Goal: Information Seeking & Learning: Find specific fact

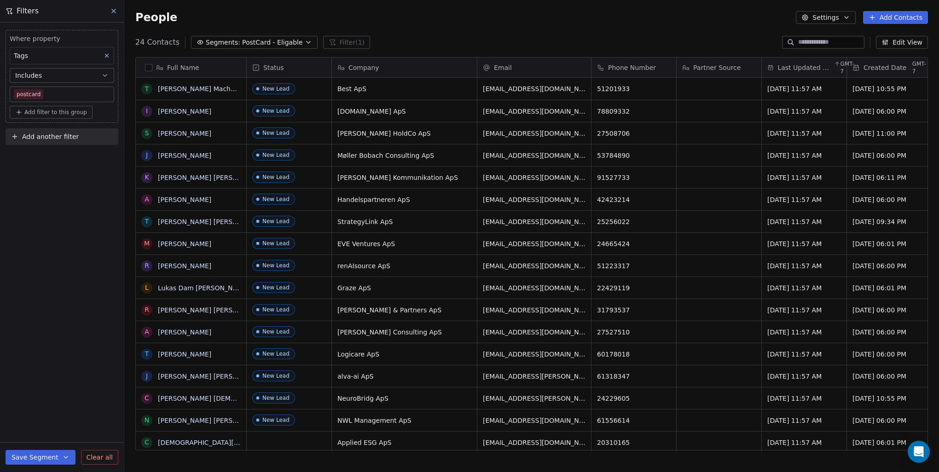
scroll to position [409, 807]
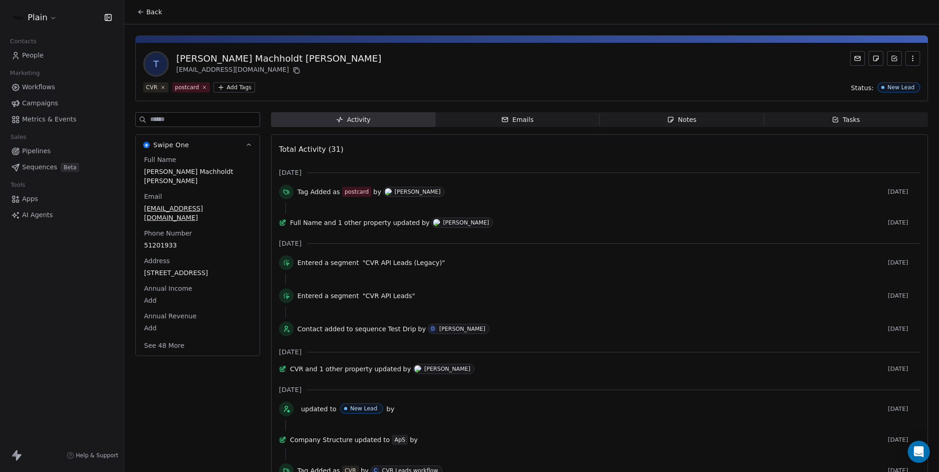
click at [59, 58] on link "People" at bounding box center [61, 55] width 109 height 15
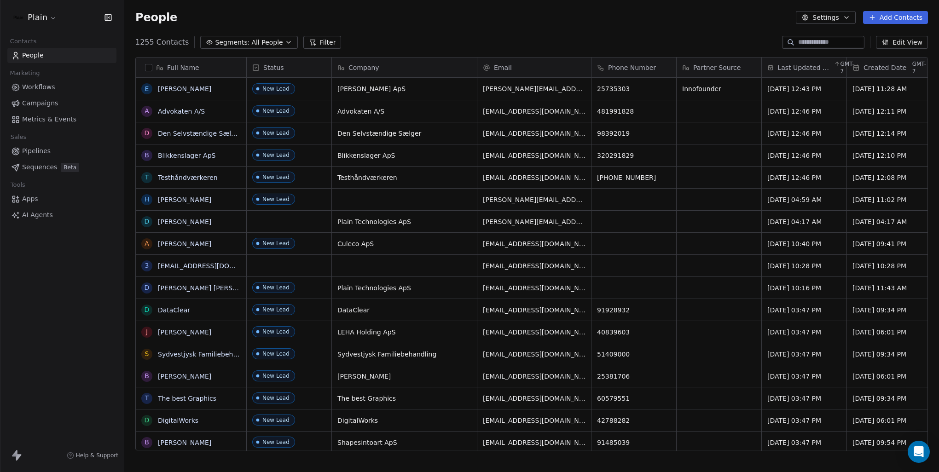
scroll to position [409, 807]
click at [828, 70] on span "Last Updated Date" at bounding box center [804, 67] width 54 height 9
click at [819, 96] on div "Sort Descending" at bounding box center [799, 101] width 75 height 15
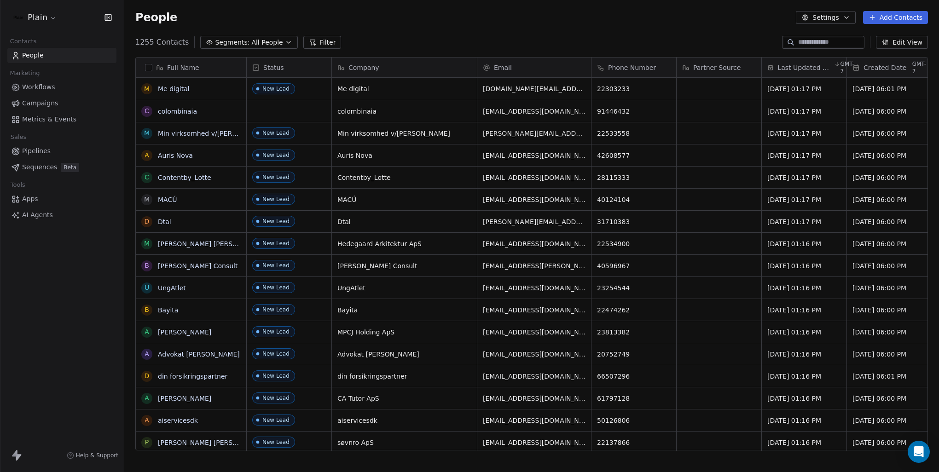
click at [309, 41] on icon at bounding box center [312, 42] width 7 height 7
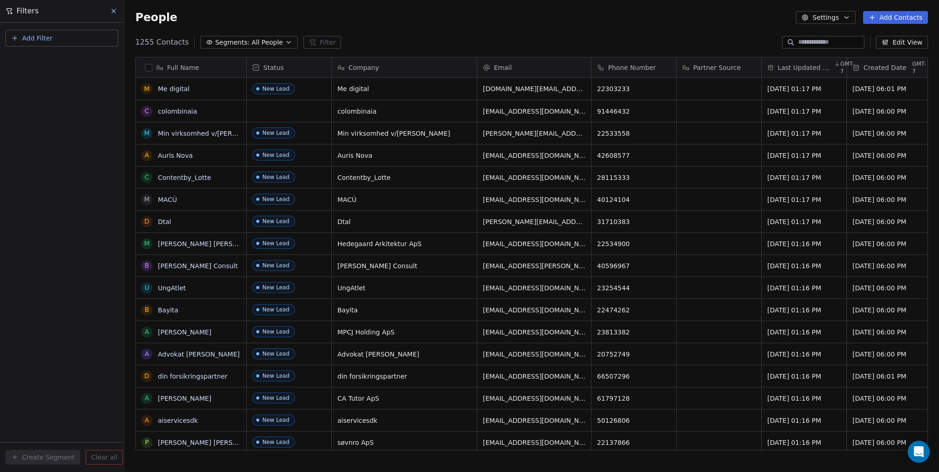
click at [67, 34] on button "Add Filter" at bounding box center [62, 38] width 113 height 17
click at [48, 64] on div "Contact properties" at bounding box center [62, 59] width 104 height 15
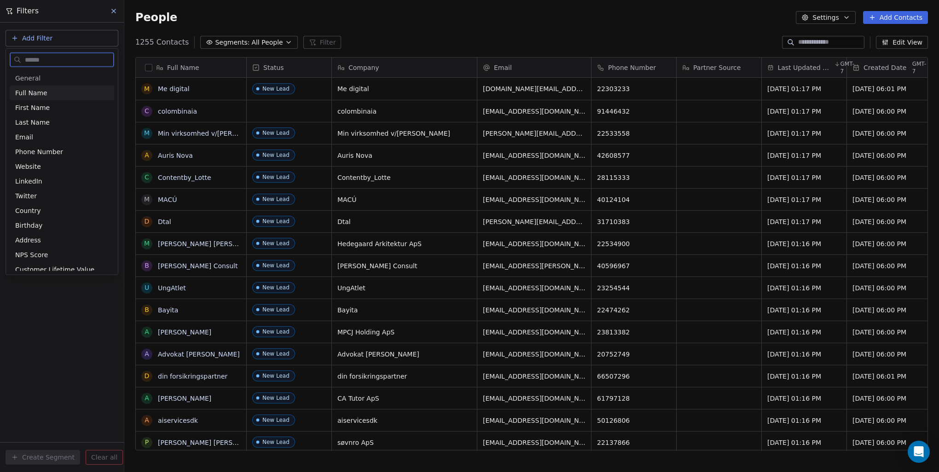
drag, startPoint x: 34, startPoint y: 196, endPoint x: 66, endPoint y: 51, distance: 148.9
click at [66, 51] on div "General Full Name First Name Last Name Email Phone Number Website LinkedIn Twit…" at bounding box center [62, 162] width 112 height 226
type input "*****"
click at [49, 94] on div "Company" at bounding box center [61, 92] width 93 height 9
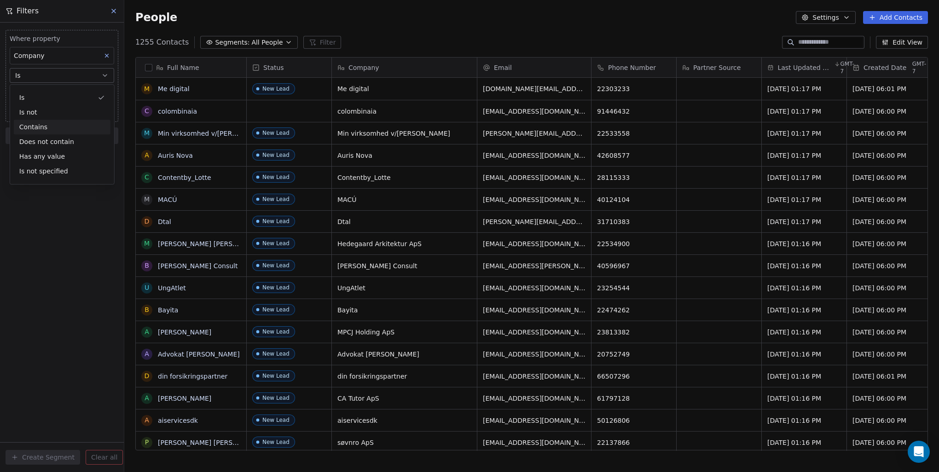
click at [34, 129] on div "Contains" at bounding box center [62, 127] width 97 height 15
click at [52, 96] on input at bounding box center [62, 94] width 104 height 14
type input "*****"
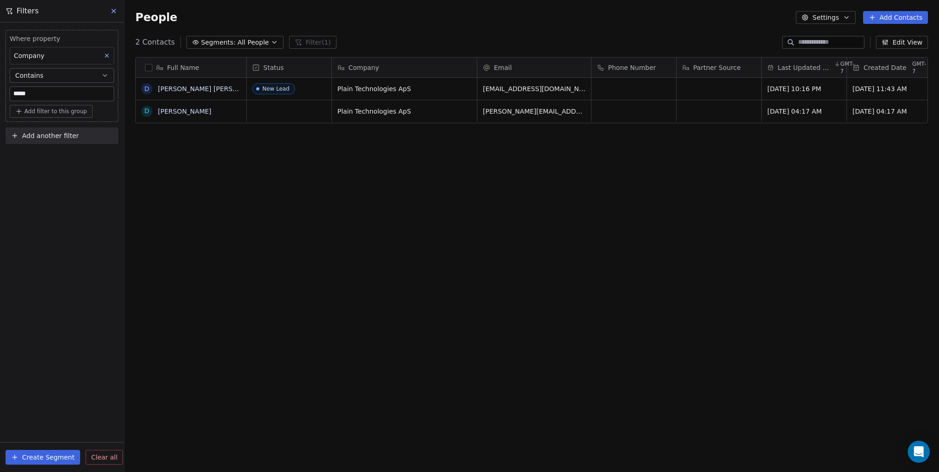
scroll to position [409, 807]
click at [720, 347] on div "Full Name D Daniel Borup Jakobsen D Daniel Borup Status Company Email Phone Num…" at bounding box center [531, 258] width 815 height 416
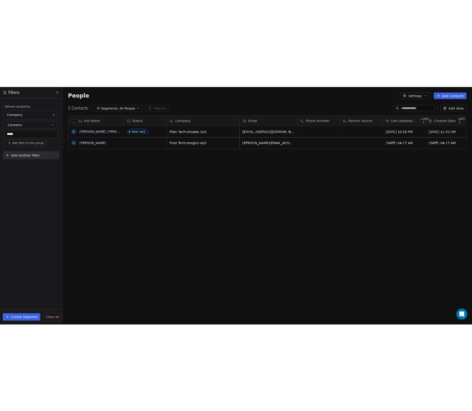
scroll to position [0, 0]
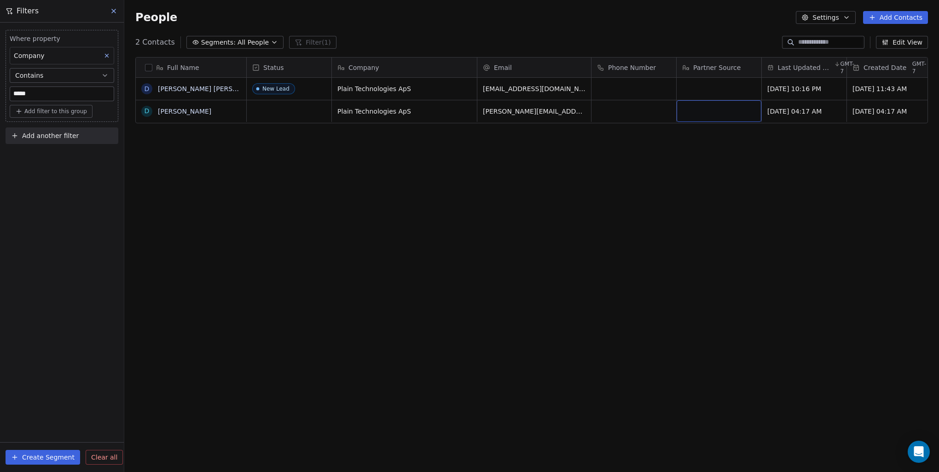
drag, startPoint x: 711, startPoint y: 104, endPoint x: 584, endPoint y: 109, distance: 127.6
drag, startPoint x: 584, startPoint y: 109, endPoint x: 405, endPoint y: 259, distance: 232.6
click at [405, 259] on div "Full Name D Daniel Borup Jakobsen D Daniel Borup Status Company Email Phone Num…" at bounding box center [531, 258] width 815 height 416
click at [112, 9] on icon at bounding box center [114, 11] width 4 height 4
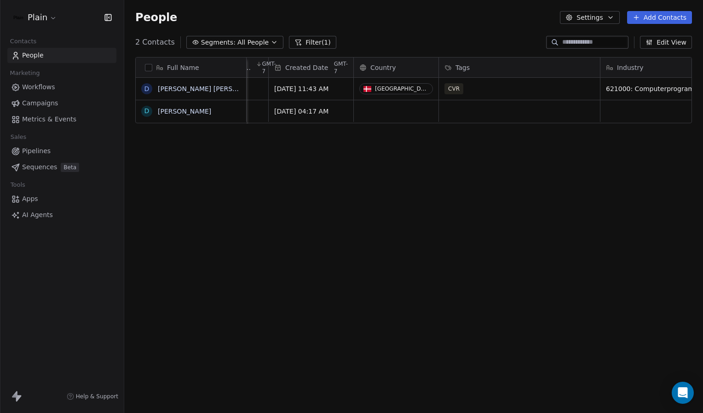
scroll to position [7, 579]
click at [150, 66] on button "button" at bounding box center [148, 67] width 7 height 7
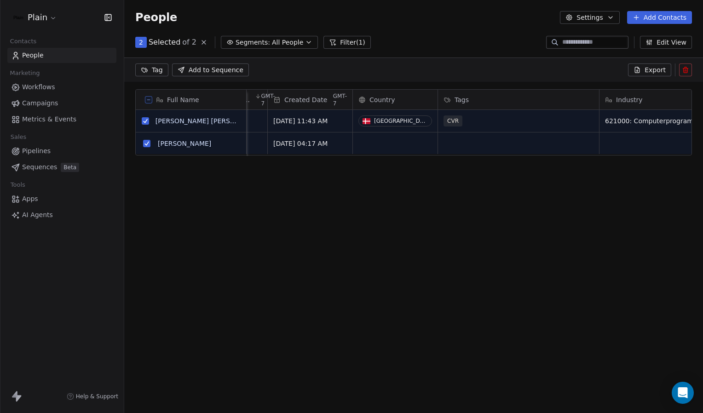
scroll to position [324, 572]
click at [162, 72] on html "Plain Contacts People Marketing Workflows Campaigns Metrics & Events Sales Pipe…" at bounding box center [351, 206] width 703 height 413
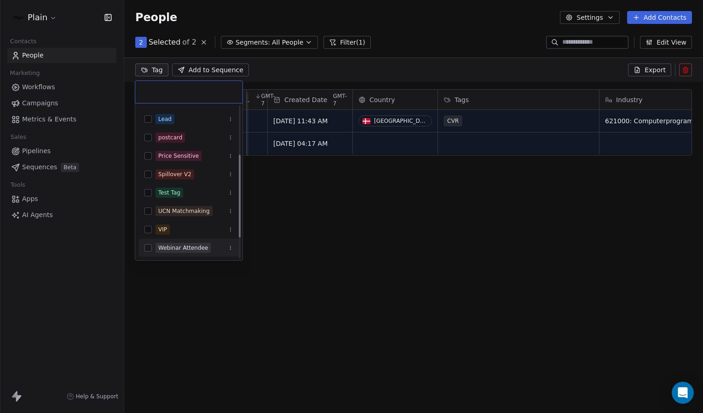
scroll to position [80, 0]
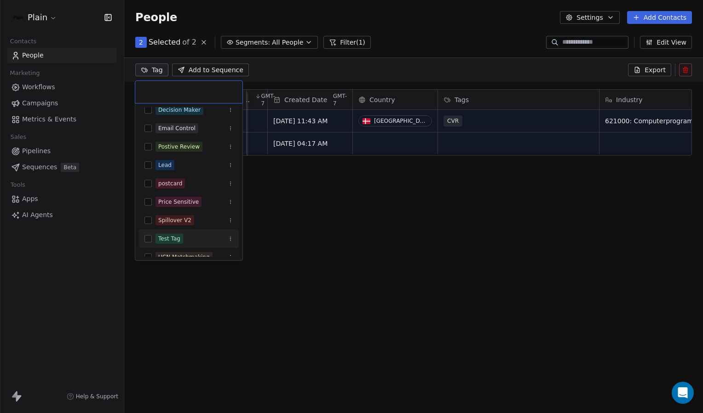
click at [150, 238] on button "Suggestions" at bounding box center [148, 238] width 7 height 7
click at [272, 205] on html "Plain Contacts People Marketing Workflows Campaigns Metrics & Events Sales Pipe…" at bounding box center [351, 206] width 703 height 413
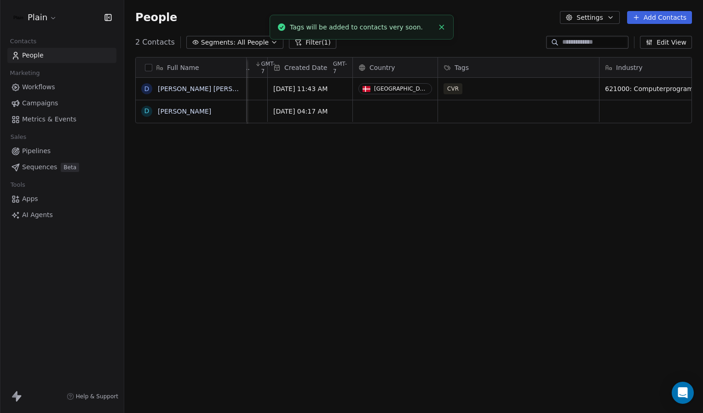
scroll to position [6, 0]
click at [49, 55] on link "People" at bounding box center [61, 55] width 109 height 15
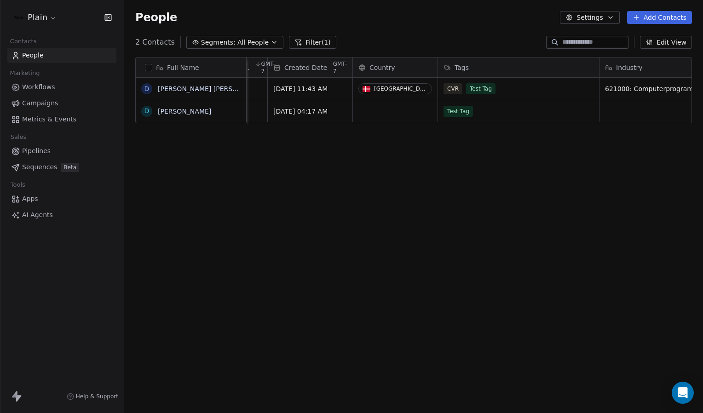
click at [322, 193] on div "Full Name D Daniel Borup Jakobsen D Daniel Borup Email Phone Number Partner Sou…" at bounding box center [413, 232] width 579 height 364
click at [318, 44] on button "Filter (1)" at bounding box center [312, 42] width 47 height 13
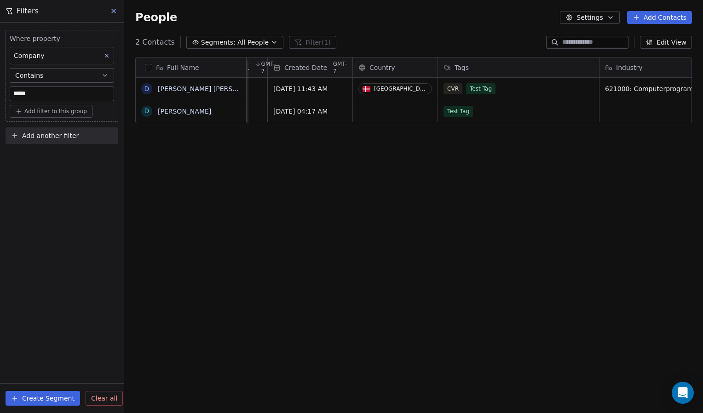
click at [75, 135] on span "Add another filter" at bounding box center [50, 136] width 57 height 10
click at [74, 89] on html "Plain Contacts People Marketing Workflows Campaigns Metrics & Events Sales Pipe…" at bounding box center [351, 206] width 703 height 413
click at [62, 97] on input "*****" at bounding box center [62, 94] width 104 height 14
click at [86, 82] on div "Where property Company Contains *****" at bounding box center [62, 67] width 104 height 67
click at [92, 76] on button "Contains" at bounding box center [62, 75] width 104 height 15
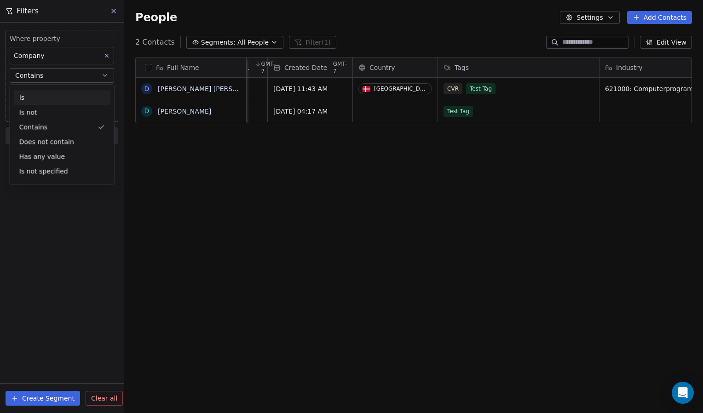
click at [75, 103] on div "Is" at bounding box center [62, 97] width 97 height 15
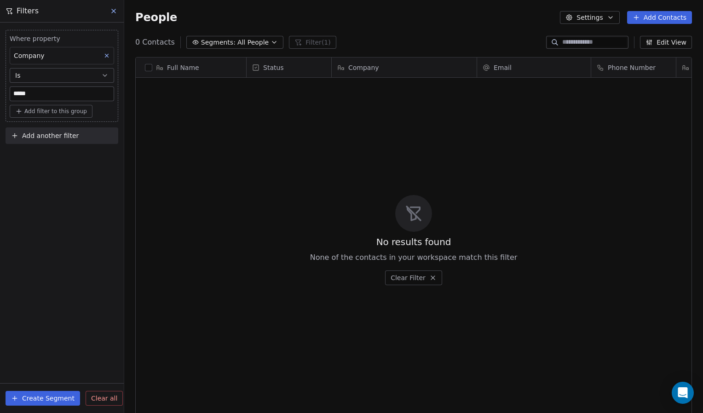
scroll to position [357, 572]
click at [93, 76] on button "Is" at bounding box center [62, 75] width 104 height 15
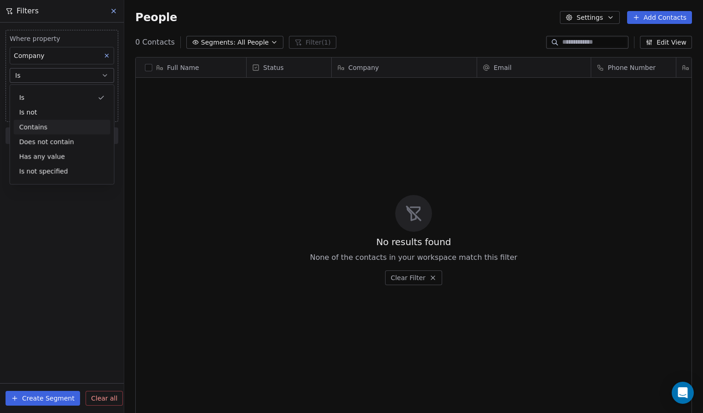
click at [55, 130] on div "Contains" at bounding box center [62, 127] width 97 height 15
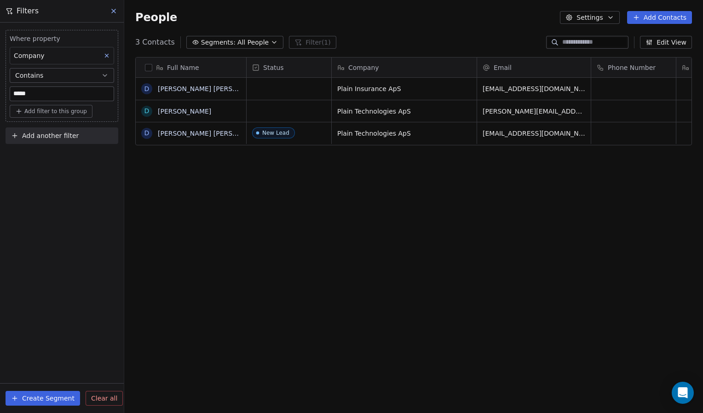
click at [339, 190] on div "Full Name D Daniel Borup Jakobsen D Daniel Borup D Daniel Borup Jakobsen Status…" at bounding box center [413, 232] width 579 height 364
drag, startPoint x: 592, startPoint y: 109, endPoint x: 506, endPoint y: 111, distance: 86.6
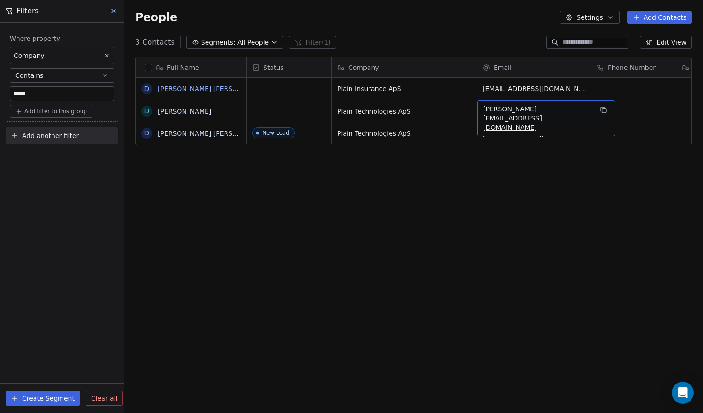
click at [190, 89] on link "[PERSON_NAME] [PERSON_NAME]" at bounding box center [212, 88] width 109 height 7
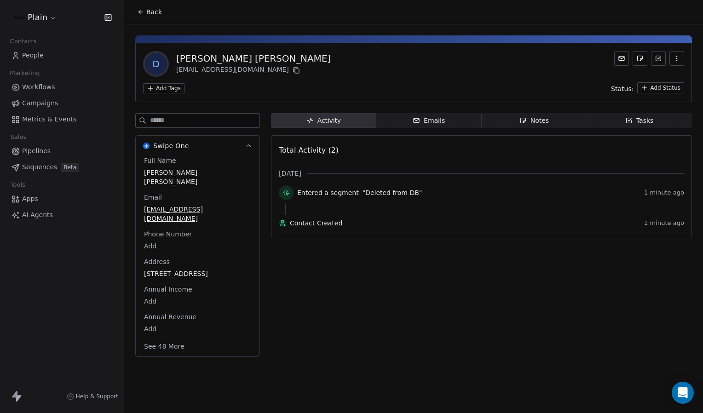
click at [292, 263] on div "Activity Activity Emails Emails Notes Notes Tasks Tasks Total Activity (2) Oct …" at bounding box center [481, 237] width 421 height 249
click at [158, 338] on button "See 48 More" at bounding box center [165, 346] width 52 height 17
click at [419, 118] on icon "button" at bounding box center [416, 120] width 7 height 7
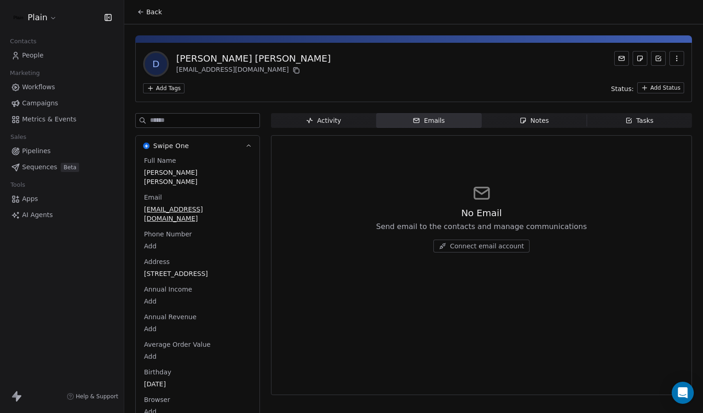
click at [326, 119] on div "Activity" at bounding box center [323, 121] width 35 height 10
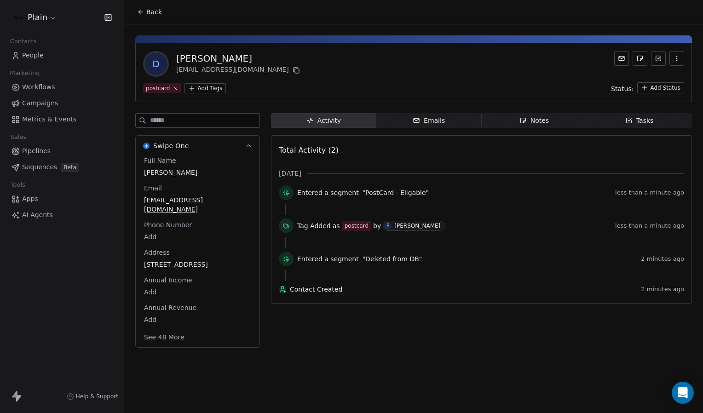
click at [81, 55] on link "People" at bounding box center [61, 55] width 109 height 15
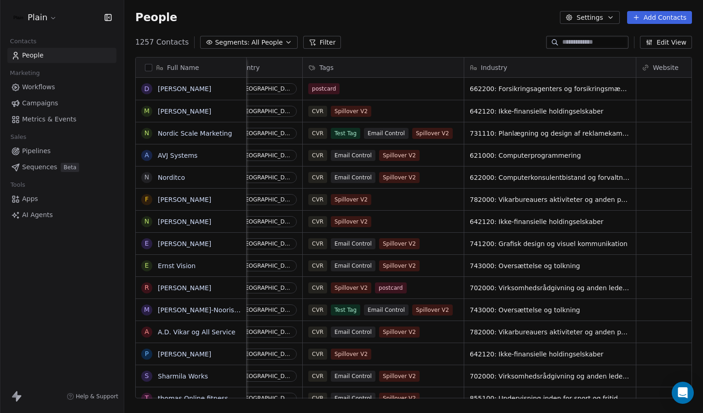
scroll to position [0, 724]
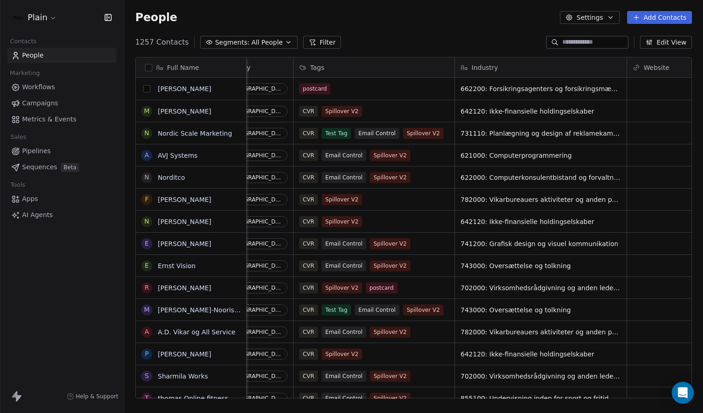
drag, startPoint x: 146, startPoint y: 87, endPoint x: 168, endPoint y: 83, distance: 23.0
click at [146, 87] on button "grid" at bounding box center [146, 88] width 7 height 7
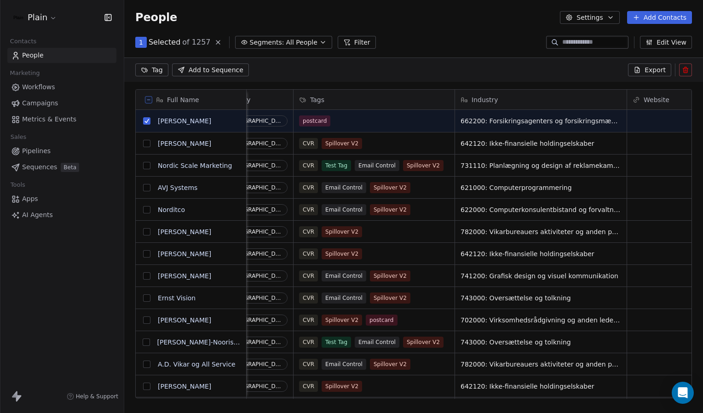
scroll to position [324, 572]
click at [150, 69] on html "Plain Contacts People Marketing Workflows Campaigns Metrics & Events Sales Pipe…" at bounding box center [351, 206] width 703 height 413
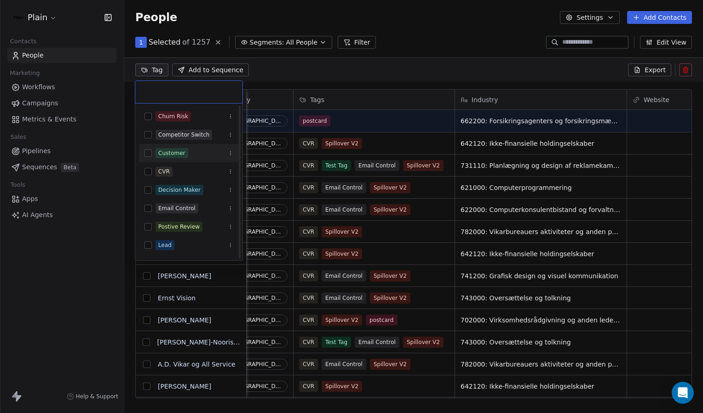
scroll to position [126, 0]
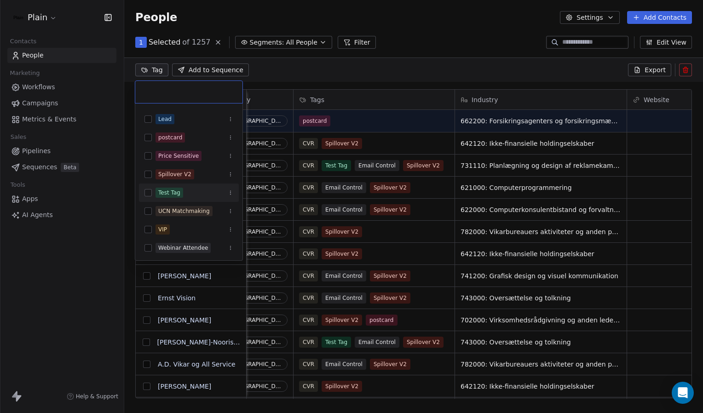
click at [148, 191] on button "Suggestions" at bounding box center [148, 192] width 7 height 7
click at [146, 190] on button "Suggestions" at bounding box center [148, 192] width 7 height 7
click at [303, 83] on html "Plain Contacts People Marketing Workflows Campaigns Metrics & Events Sales Pipe…" at bounding box center [351, 206] width 703 height 413
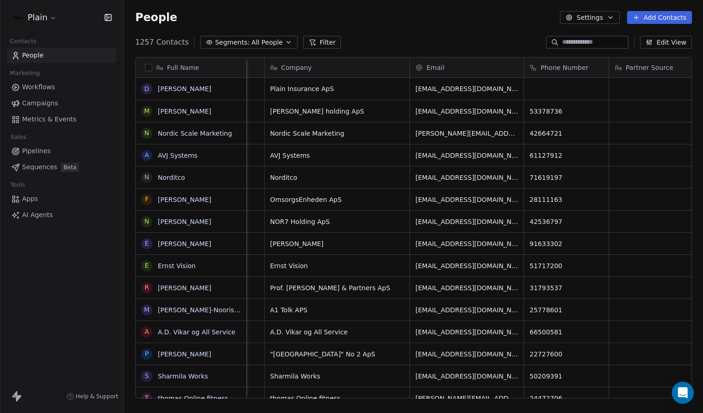
scroll to position [0, 0]
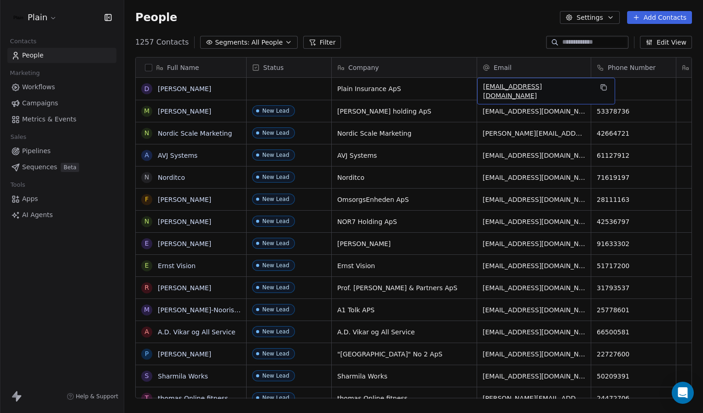
drag, startPoint x: 481, startPoint y: 90, endPoint x: 500, endPoint y: 89, distance: 18.4
click at [482, 90] on div "[EMAIL_ADDRESS][DOMAIN_NAME]" at bounding box center [546, 91] width 138 height 27
click at [487, 88] on span "[EMAIL_ADDRESS][DOMAIN_NAME]" at bounding box center [538, 91] width 110 height 18
drag, startPoint x: 513, startPoint y: 88, endPoint x: 489, endPoint y: 88, distance: 23.5
click at [489, 88] on span "[EMAIL_ADDRESS][DOMAIN_NAME]" at bounding box center [538, 91] width 110 height 18
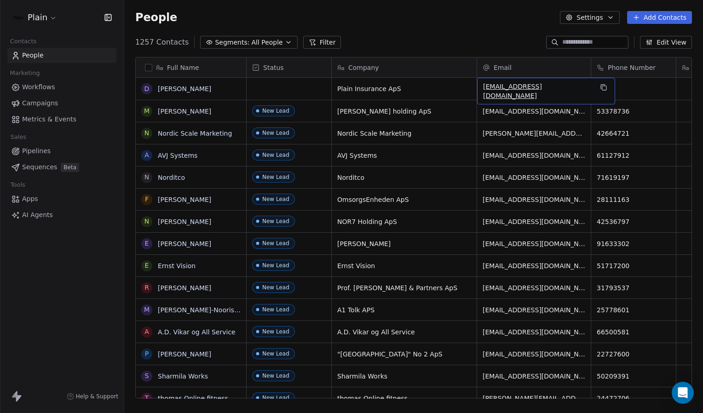
click at [493, 88] on span "[EMAIL_ADDRESS][DOMAIN_NAME]" at bounding box center [538, 91] width 110 height 18
click at [600, 88] on icon "grid" at bounding box center [603, 87] width 7 height 7
